Goal: Task Accomplishment & Management: Manage account settings

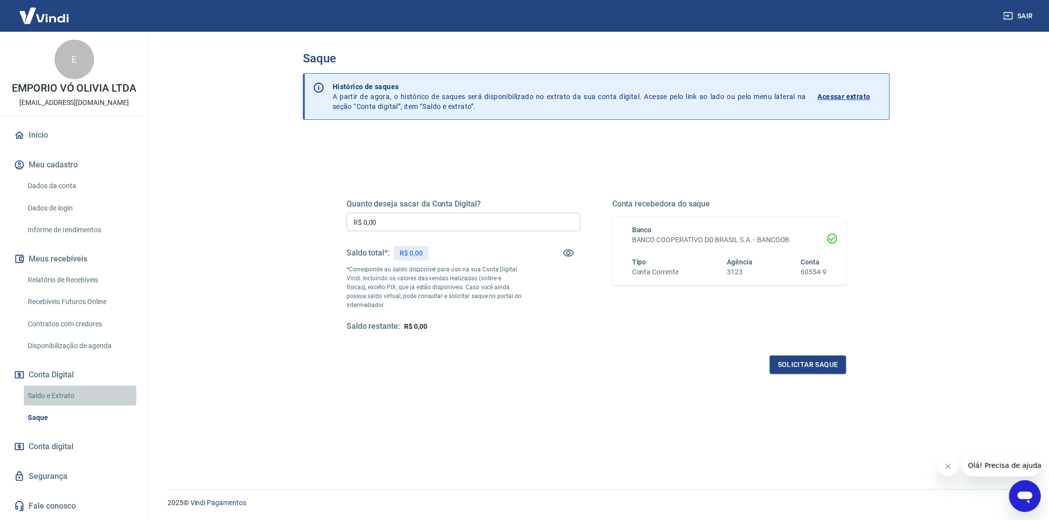
click at [62, 398] on link "Saldo e Extrato" at bounding box center [80, 396] width 113 height 20
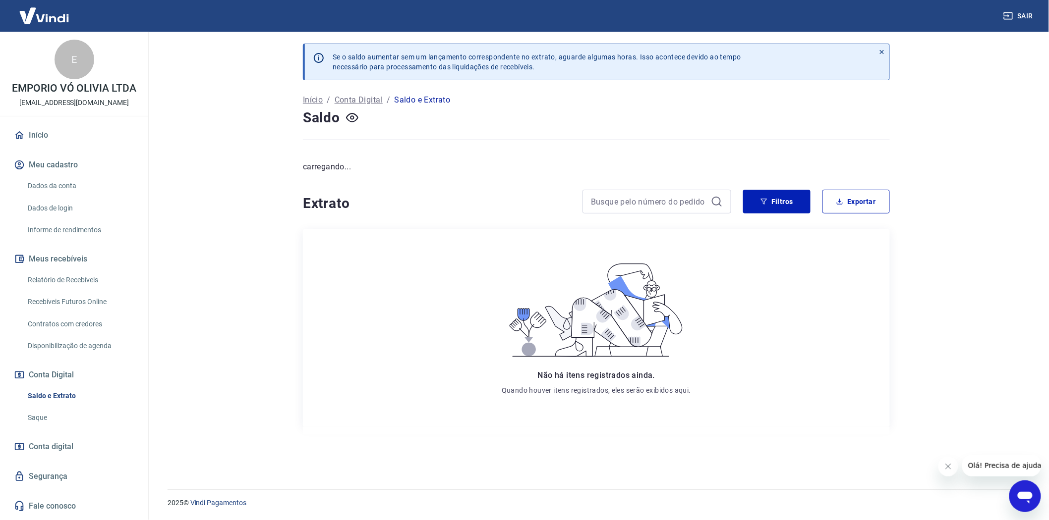
click at [51, 413] on link "Saque" at bounding box center [80, 418] width 113 height 20
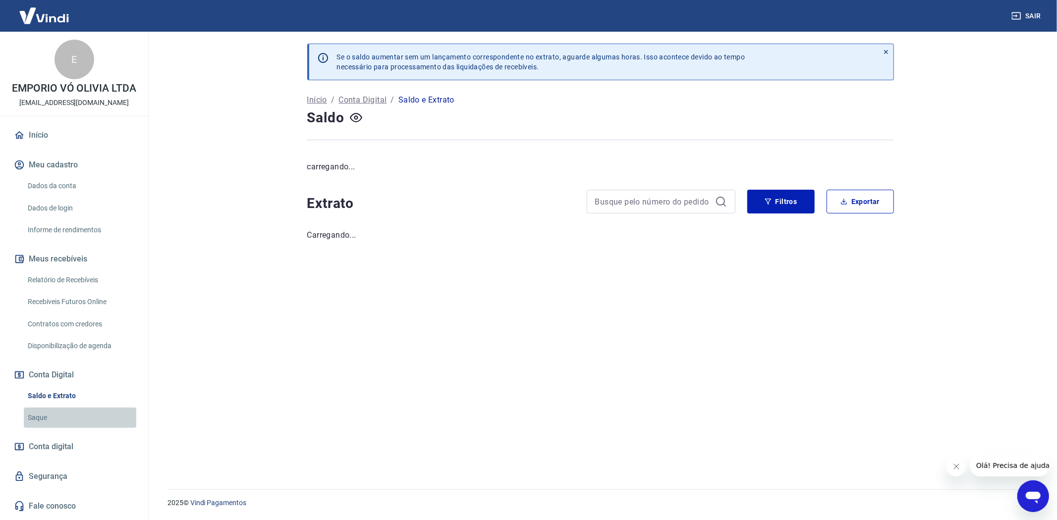
click at [41, 409] on link "Saque" at bounding box center [80, 418] width 113 height 20
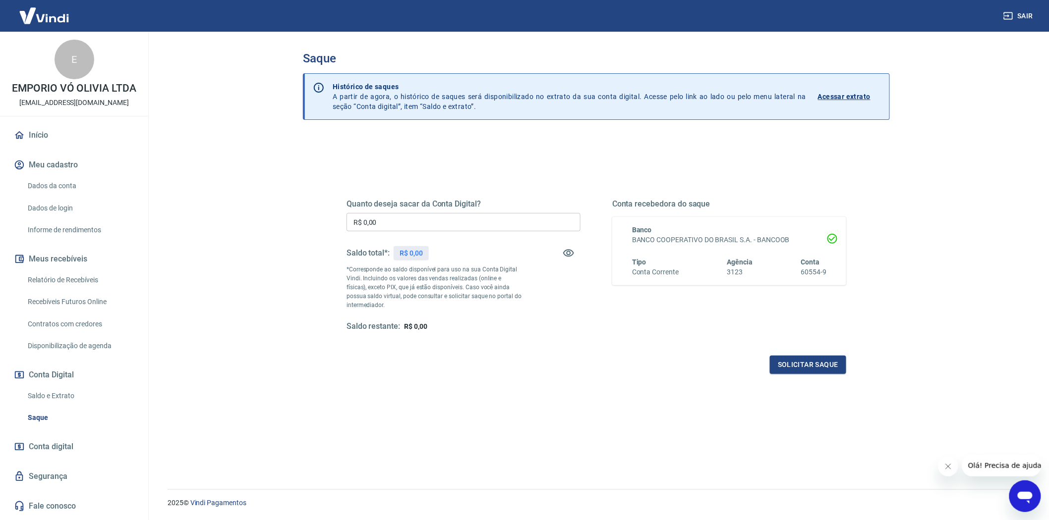
click at [43, 420] on link "Saque" at bounding box center [80, 418] width 113 height 20
